Goal: Information Seeking & Learning: Learn about a topic

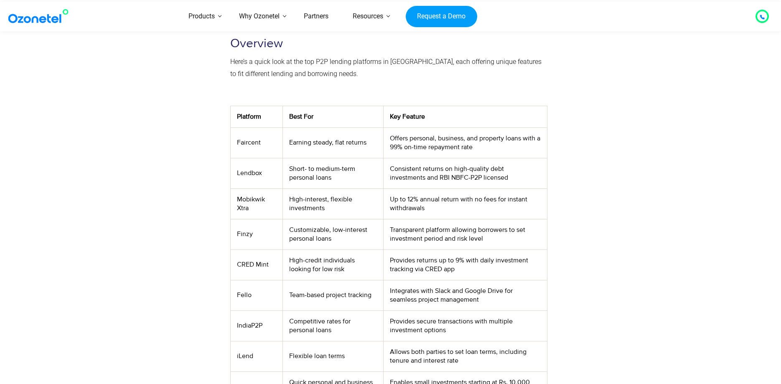
scroll to position [256, 0]
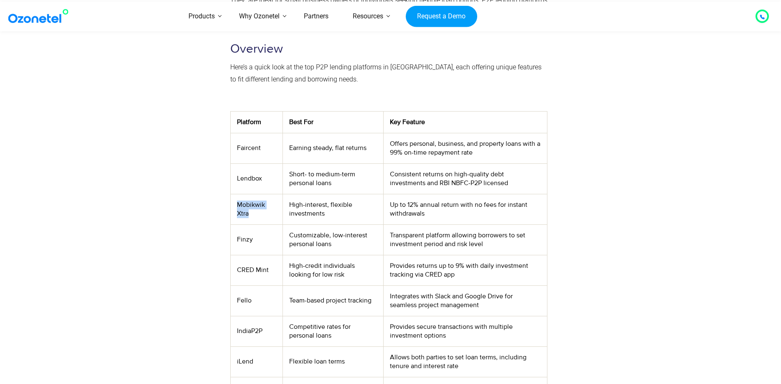
drag, startPoint x: 250, startPoint y: 213, endPoint x: 230, endPoint y: 205, distance: 22.1
click at [230, 205] on div "Peer-to-peer (P2P) lending provides a simple and affordable alternative to trad…" at bounding box center [388, 189] width 325 height 507
copy td "Mobikwik Xtra"
click at [624, 167] on div at bounding box center [597, 189] width 92 height 507
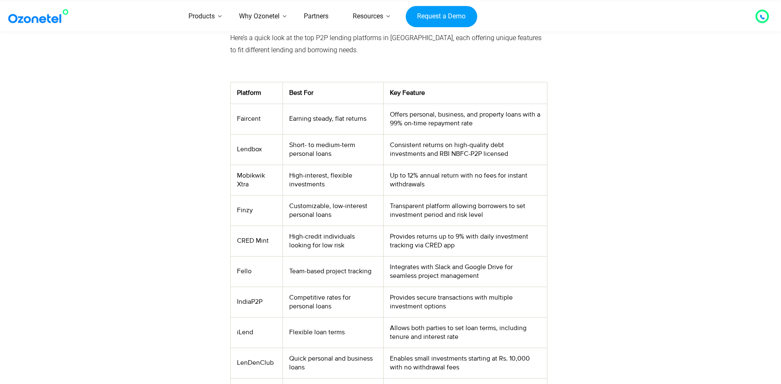
scroll to position [298, 0]
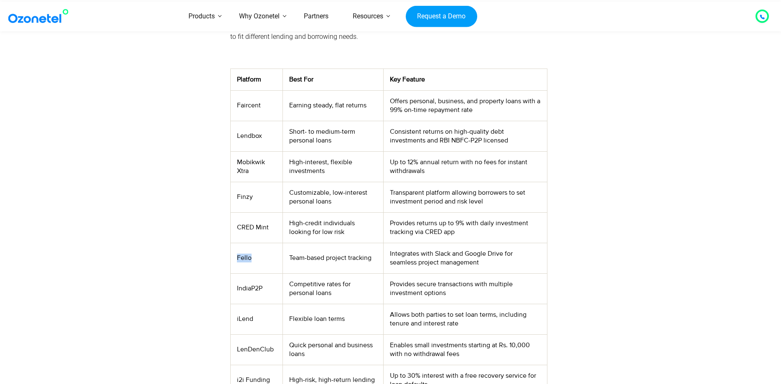
drag, startPoint x: 252, startPoint y: 260, endPoint x: 241, endPoint y: 256, distance: 12.4
click at [236, 258] on td "Fello" at bounding box center [256, 258] width 52 height 30
copy td "Fello"
drag, startPoint x: 270, startPoint y: 224, endPoint x: 231, endPoint y: 223, distance: 39.3
click at [231, 223] on td "CRED Mint" at bounding box center [256, 227] width 52 height 30
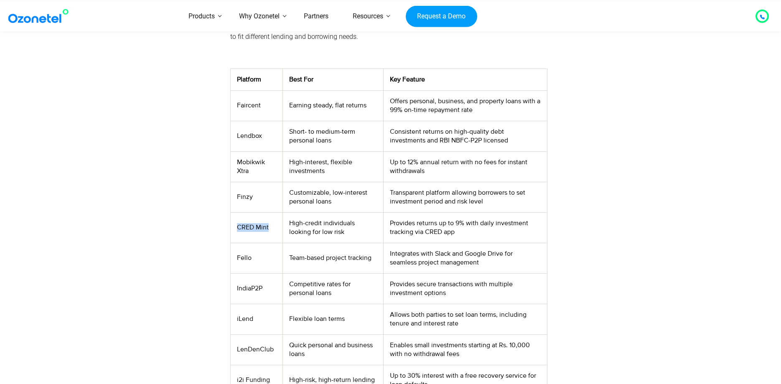
copy td "CRED Mint"
drag, startPoint x: 253, startPoint y: 196, endPoint x: 234, endPoint y: 197, distance: 18.4
click at [234, 197] on td "Finzy" at bounding box center [256, 197] width 52 height 30
copy td "Finzy"
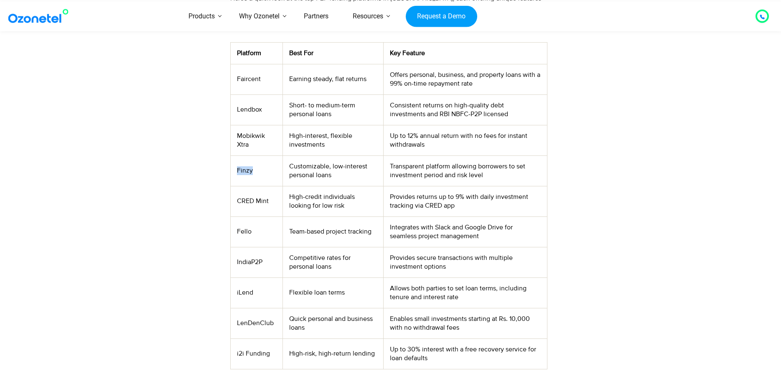
scroll to position [341, 0]
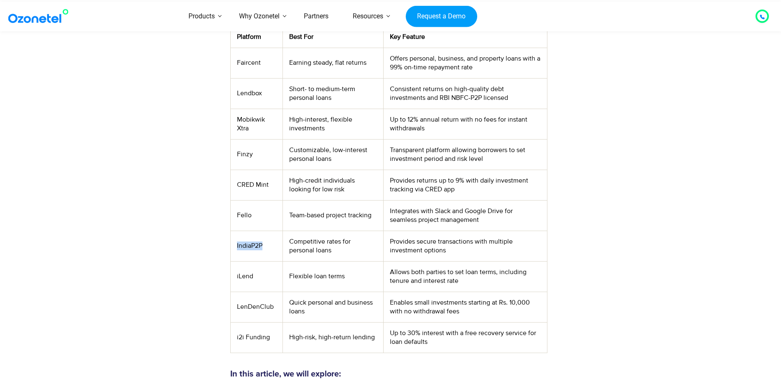
drag, startPoint x: 265, startPoint y: 244, endPoint x: 234, endPoint y: 244, distance: 30.9
click at [234, 244] on td "IndiaP2P" at bounding box center [256, 246] width 52 height 30
copy td "IndiaP2P"
